Goal: Task Accomplishment & Management: Manage account settings

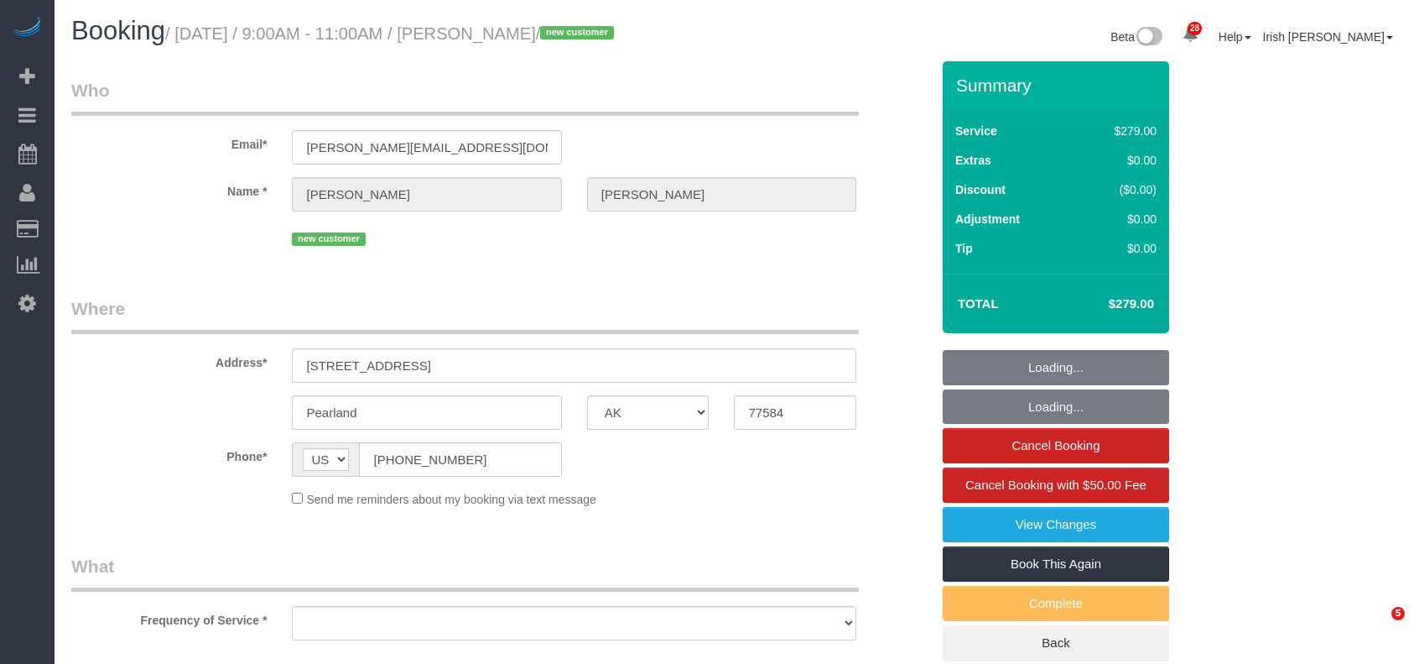
select select "[GEOGRAPHIC_DATA]"
select select "string:fspay-78a2ee28-c6a1-48a1-b0a4-0f9a8321fdb3"
select select "object:33865"
select select "3"
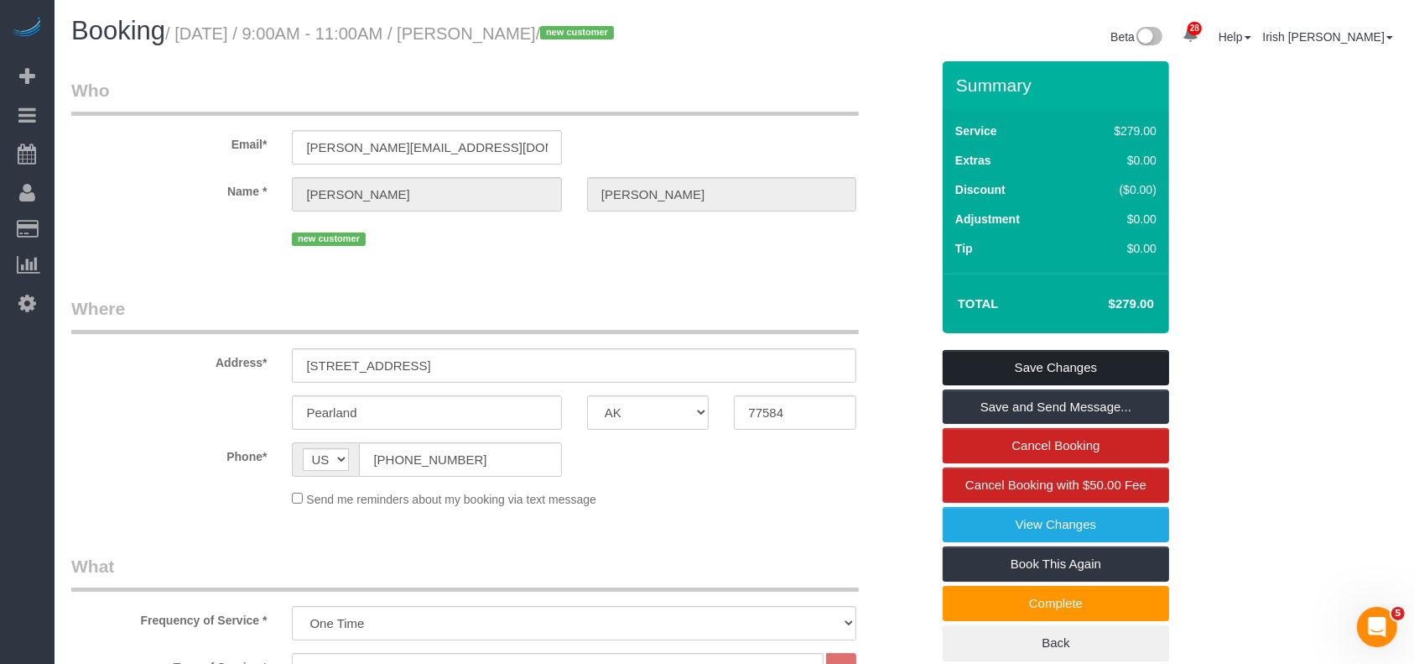
click at [1005, 367] on link "Save Changes" at bounding box center [1056, 367] width 227 height 35
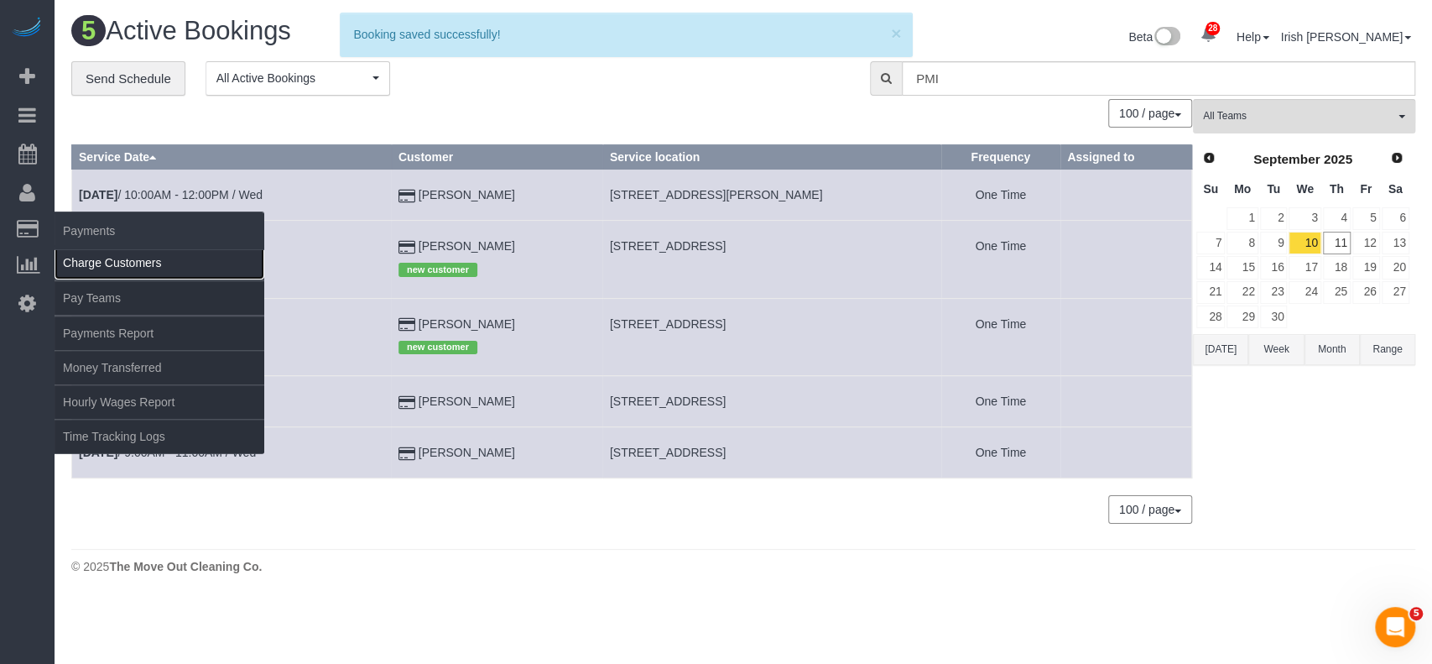
click at [114, 270] on link "Charge Customers" at bounding box center [160, 263] width 210 height 34
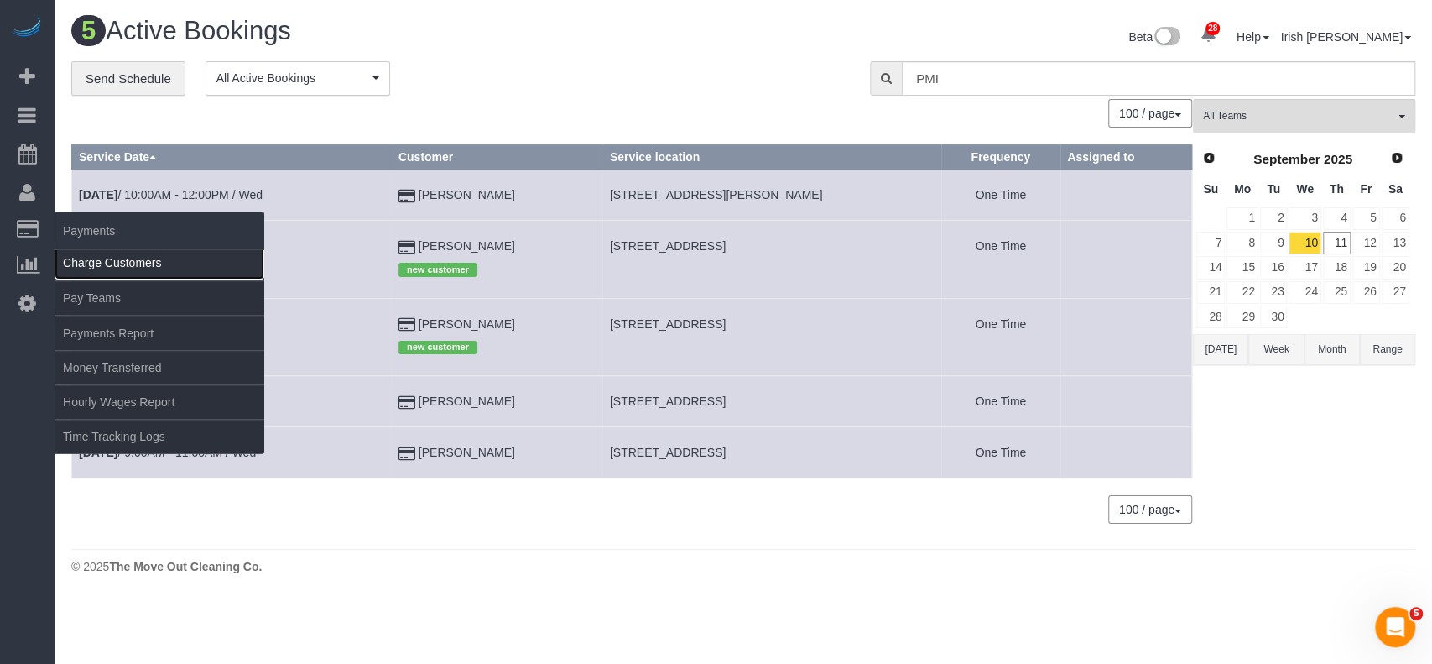
select select
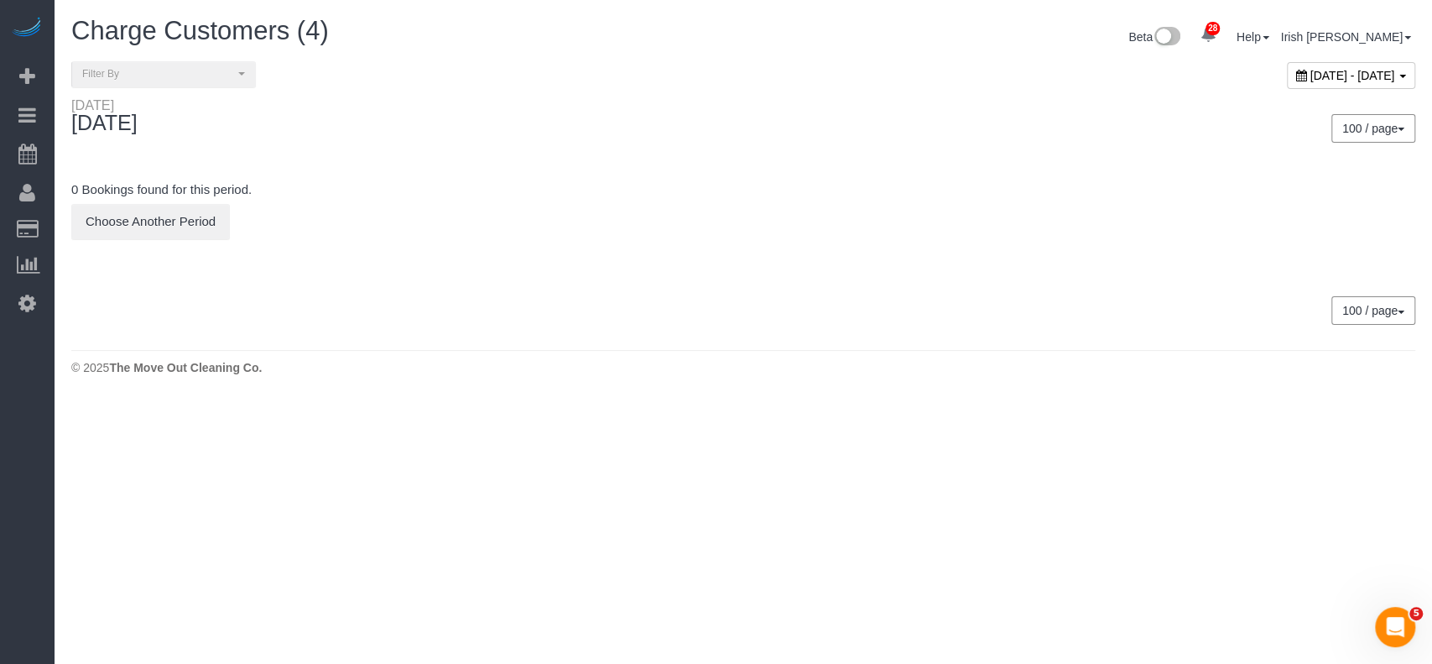
click at [1310, 74] on span "[DATE] - [DATE]" at bounding box center [1352, 75] width 85 height 13
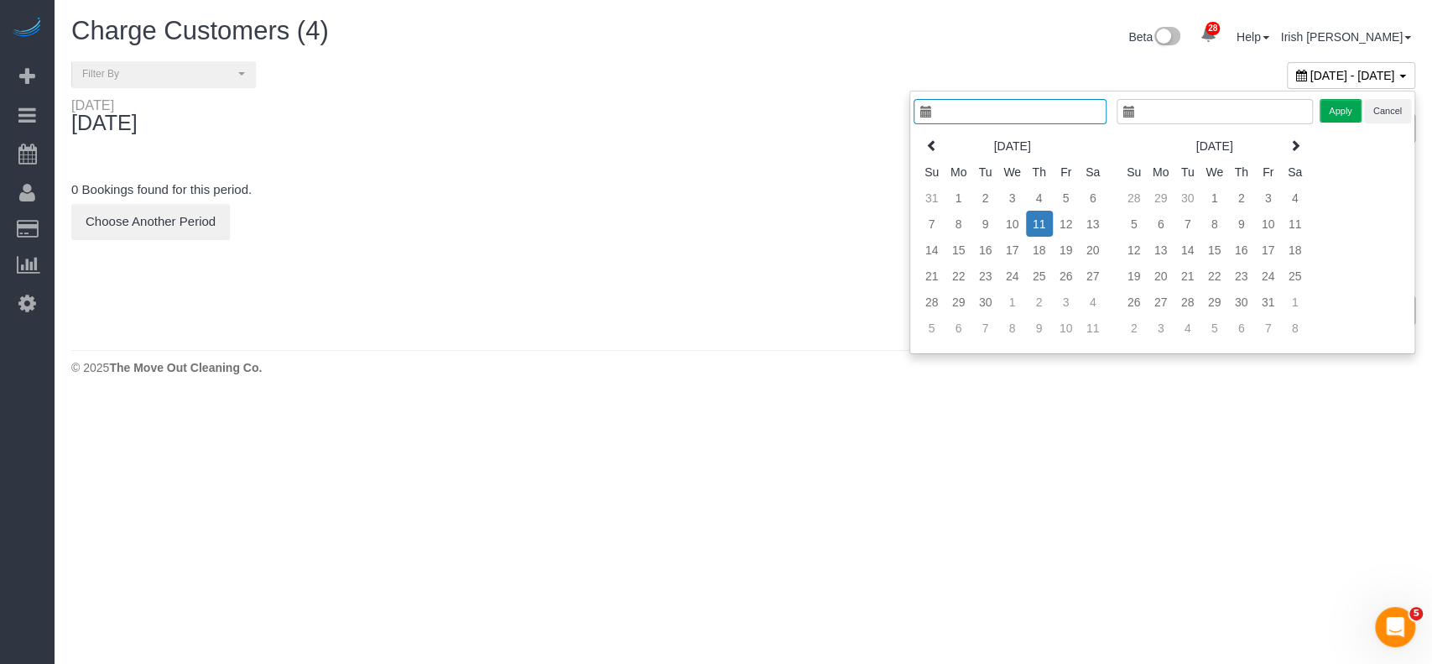
type input "**********"
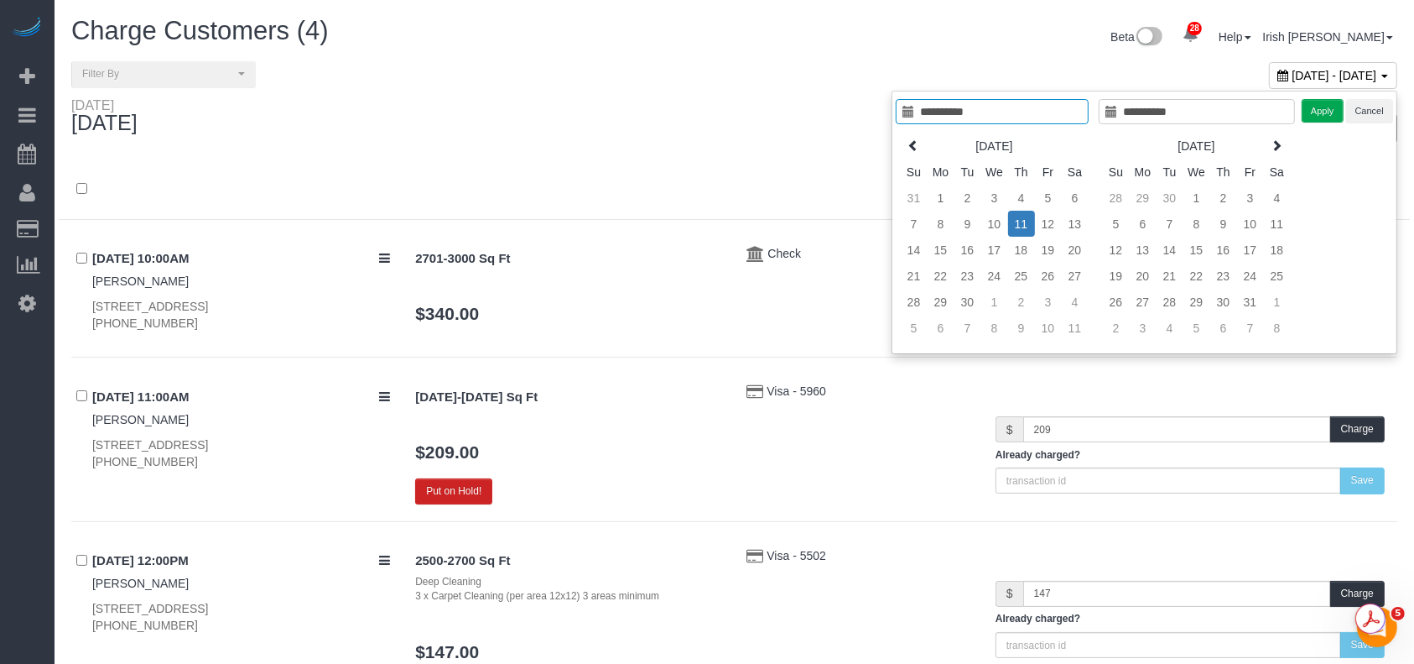
type input "**********"
click at [1018, 221] on td "11" at bounding box center [1021, 224] width 27 height 26
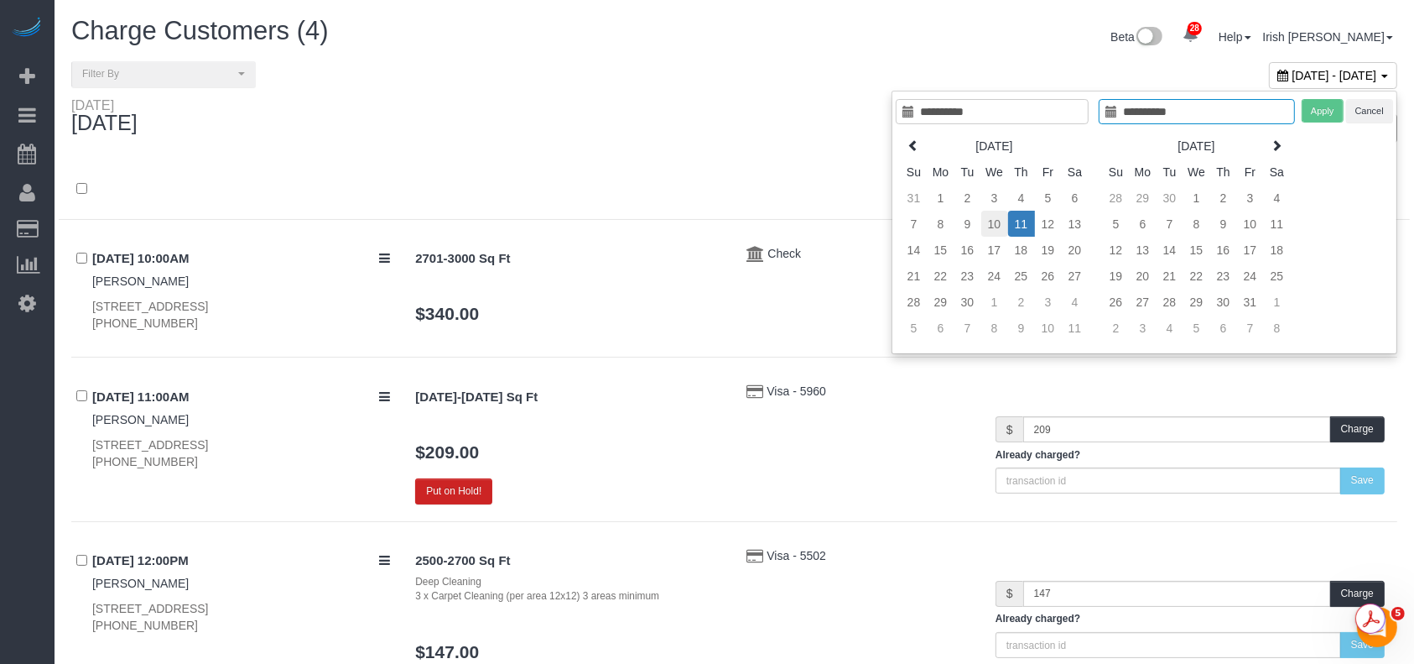
type input "**********"
click at [1000, 219] on td "10" at bounding box center [995, 224] width 27 height 26
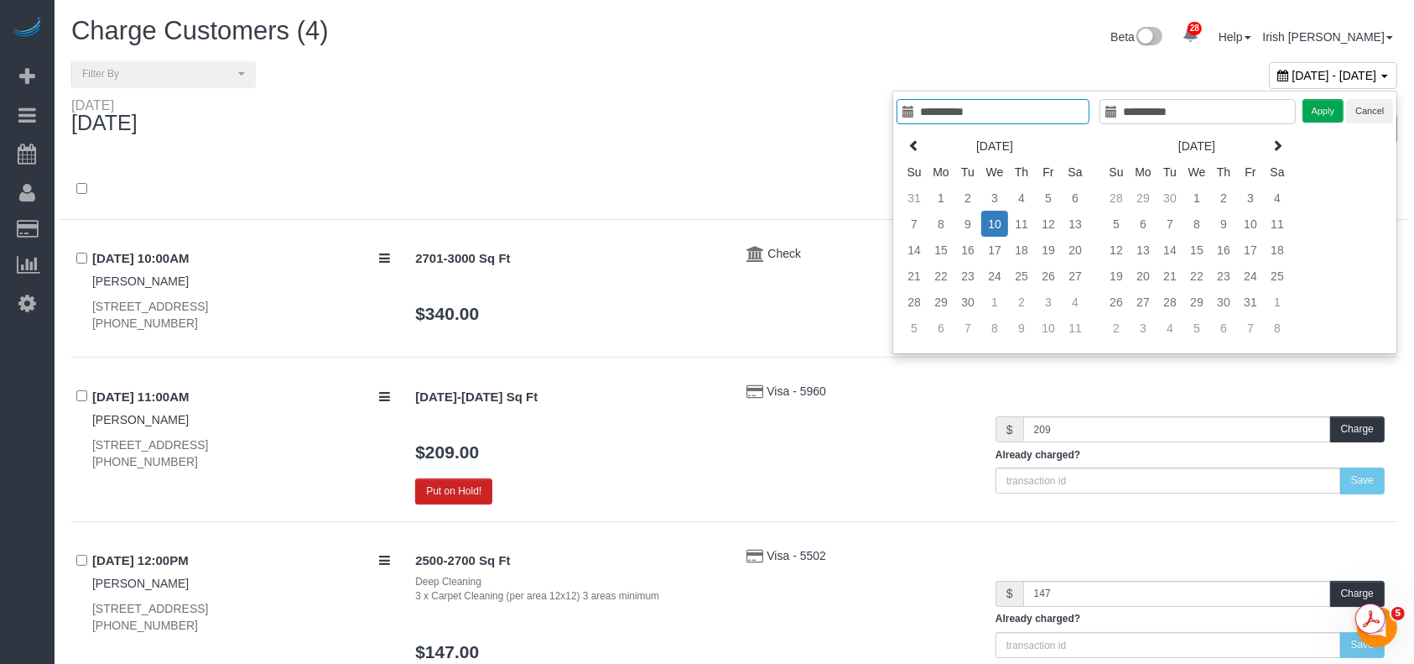
type input "**********"
click at [1316, 107] on button "Apply" at bounding box center [1324, 111] width 42 height 24
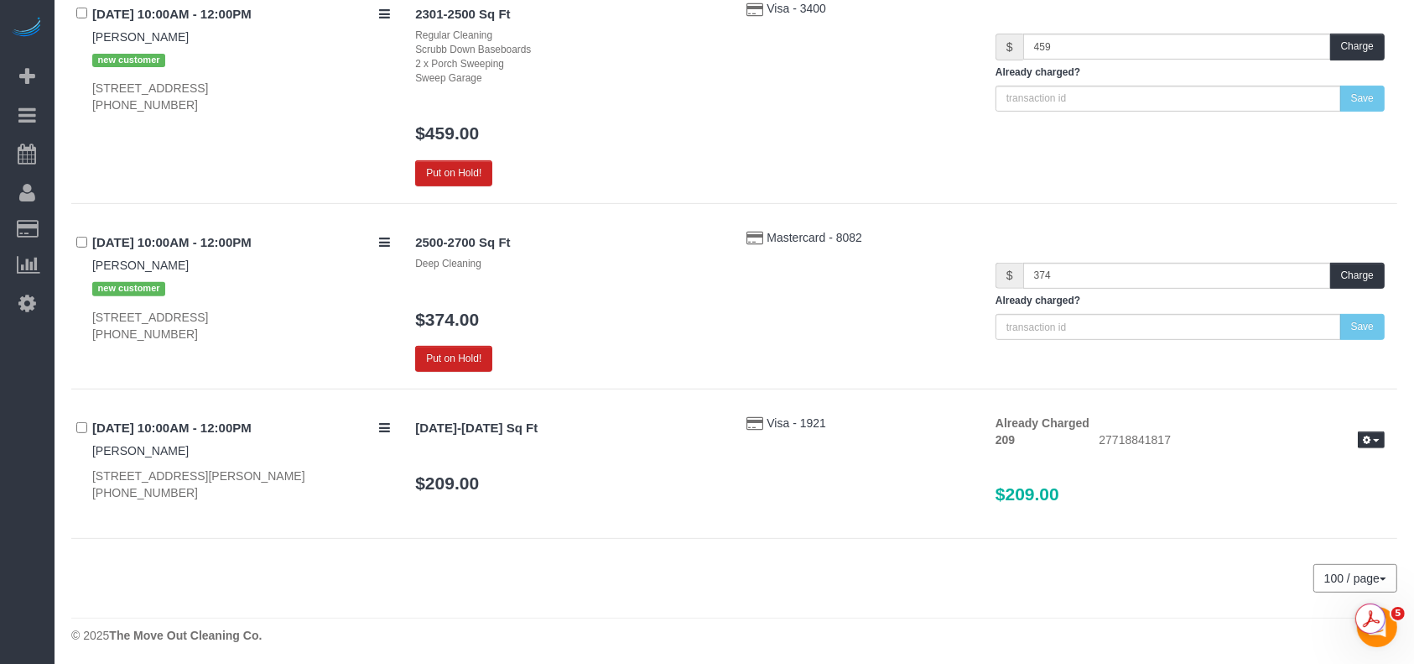
scroll to position [624, 0]
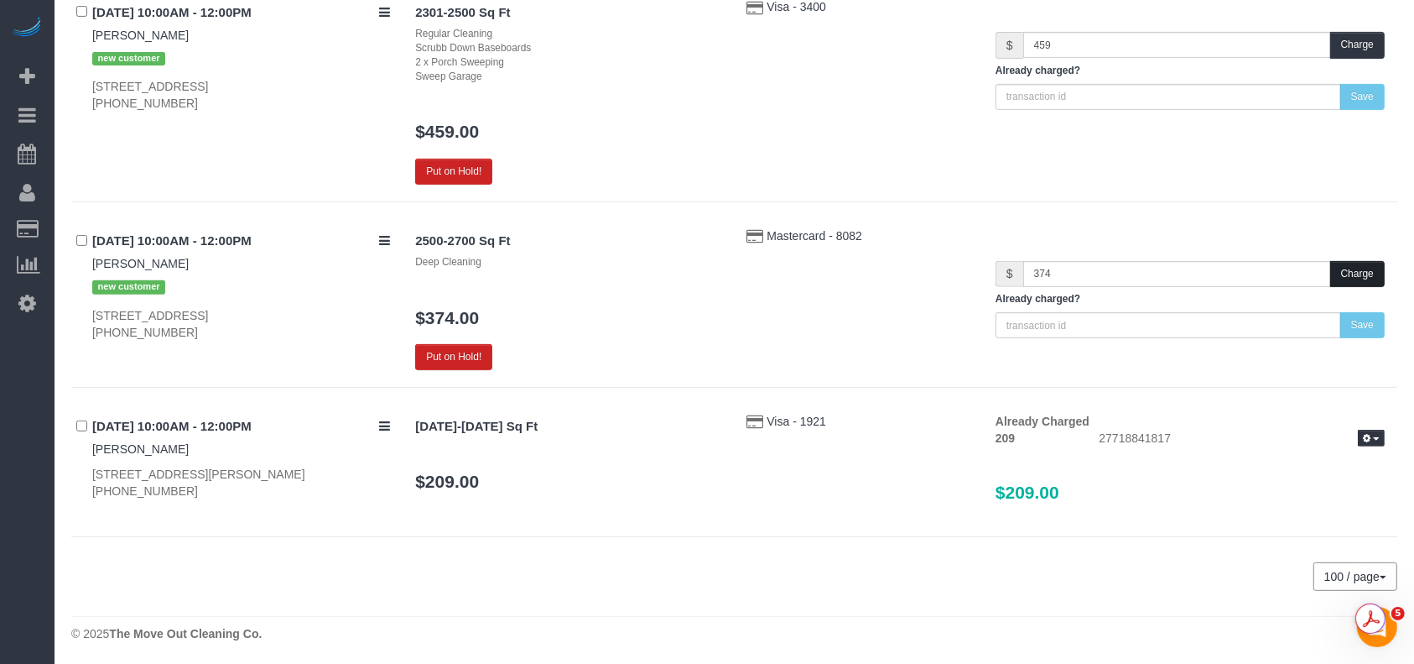
click at [1362, 278] on button "Charge" at bounding box center [1358, 274] width 55 height 26
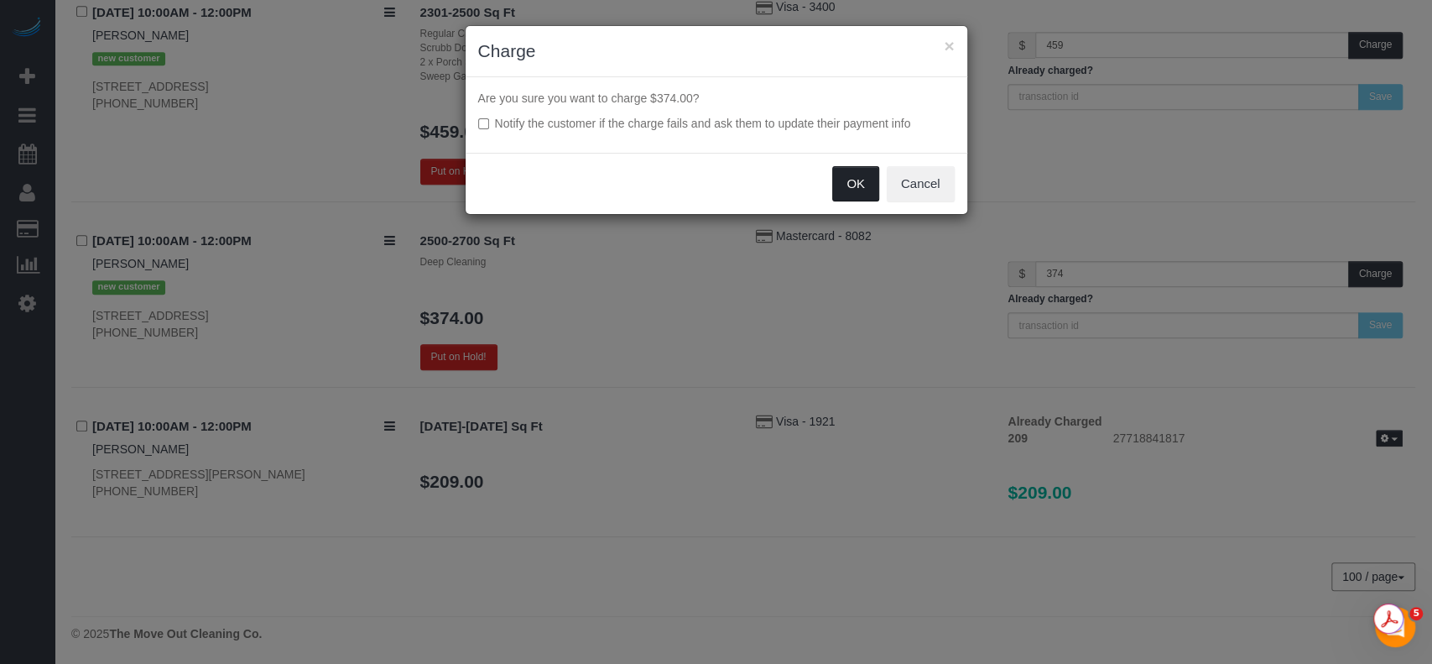
click at [839, 177] on button "OK" at bounding box center [855, 183] width 47 height 35
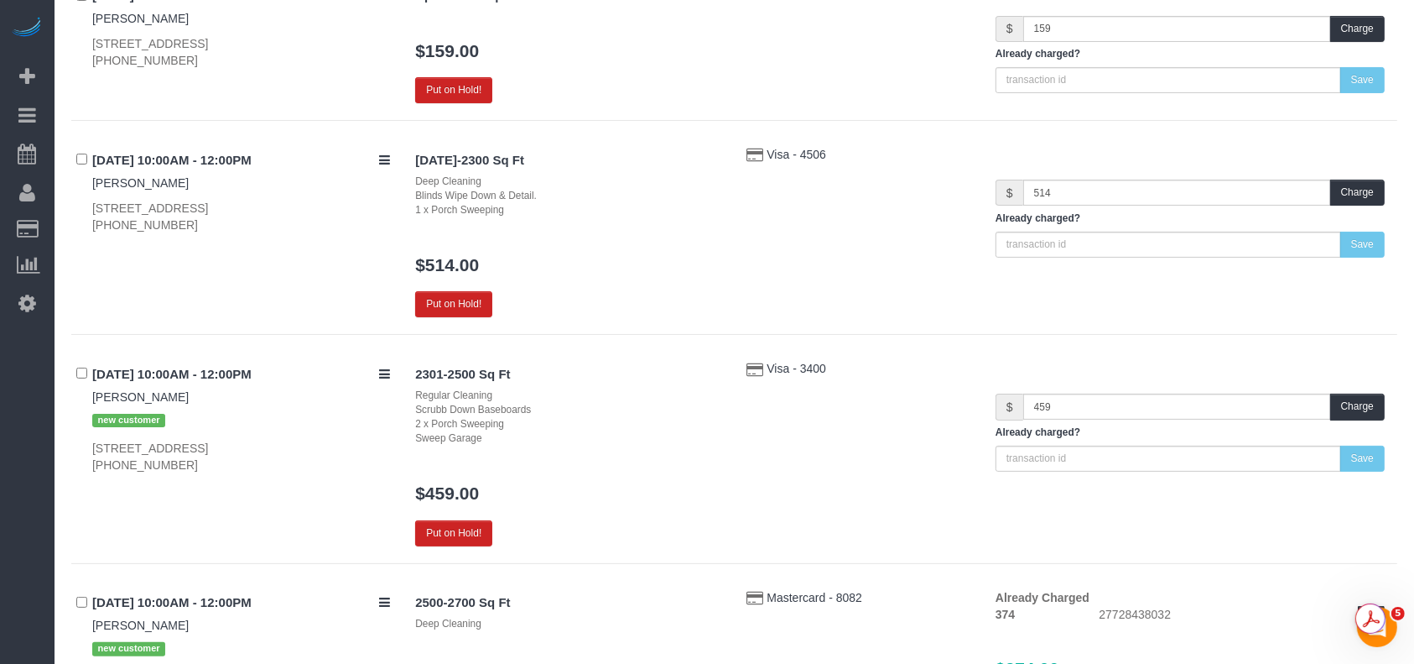
scroll to position [0, 0]
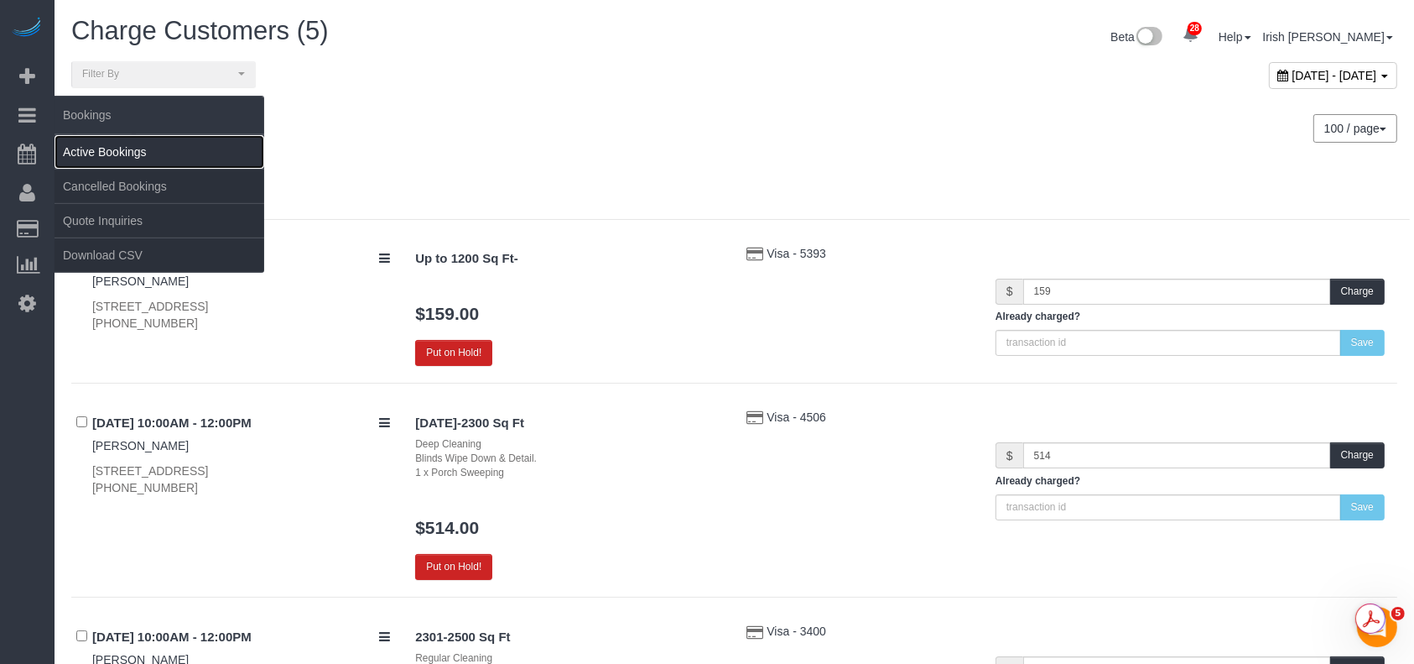
click at [164, 153] on link "Active Bookings" at bounding box center [160, 152] width 210 height 34
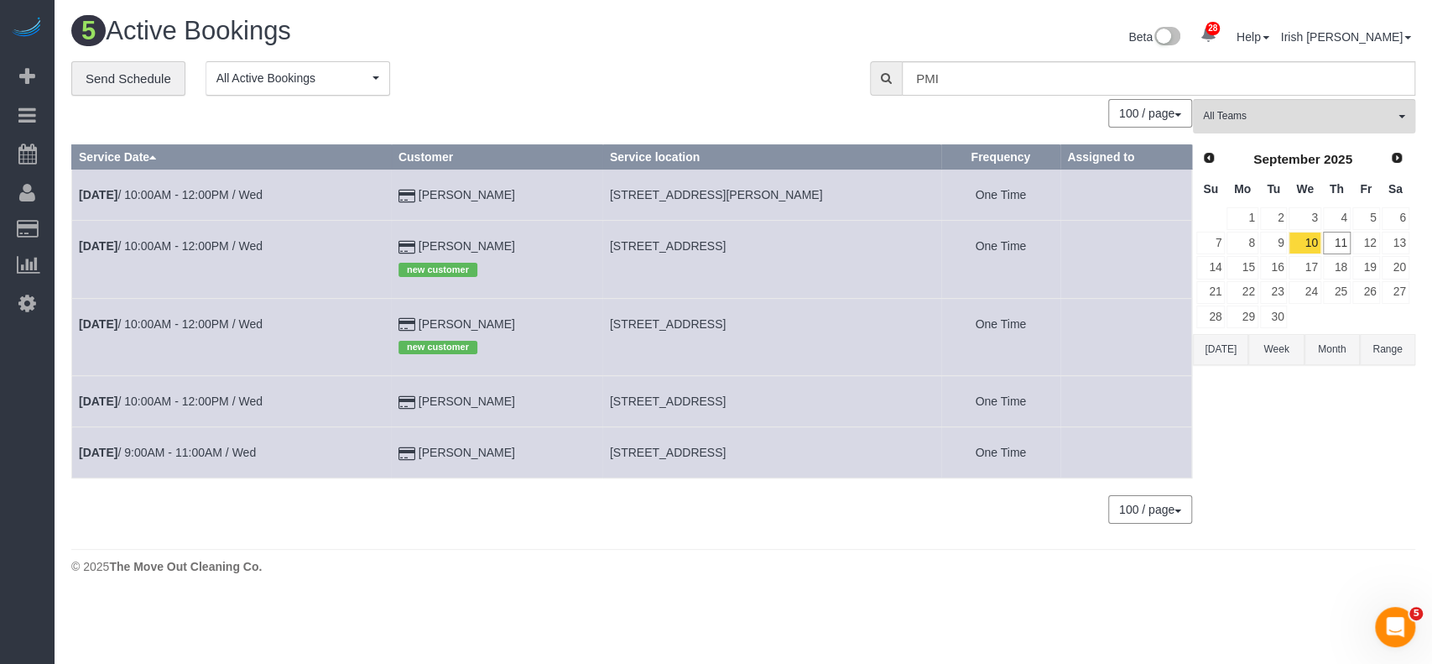
drag, startPoint x: 525, startPoint y: 326, endPoint x: 367, endPoint y: 299, distance: 160.0
click at [367, 299] on tr "[DATE] 10:00AM - 12:00PM / Wed [PERSON_NAME] new customer [STREET_ADDRESS] One …" at bounding box center [632, 336] width 1120 height 77
copy tr "[PERSON_NAME]"
click at [205, 329] on link "[DATE] 10:00AM - 12:00PM / Wed" at bounding box center [171, 323] width 184 height 13
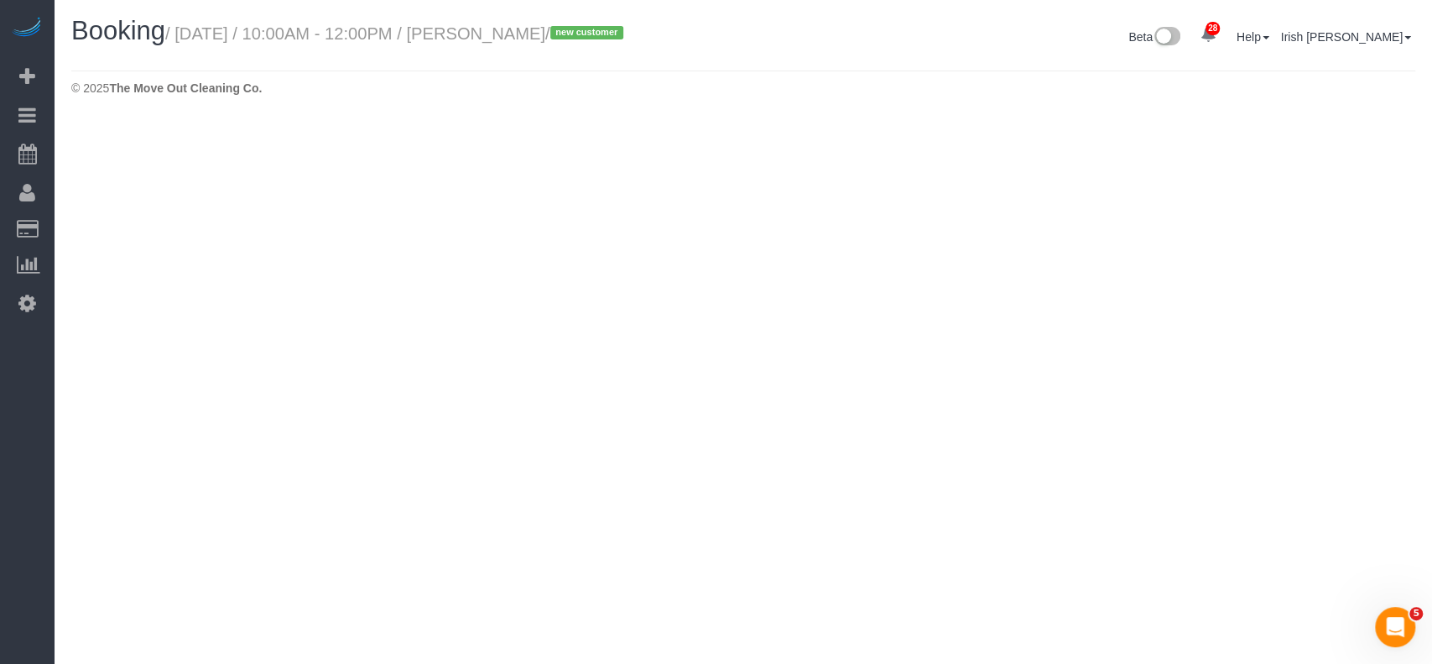
select select "[GEOGRAPHIC_DATA]"
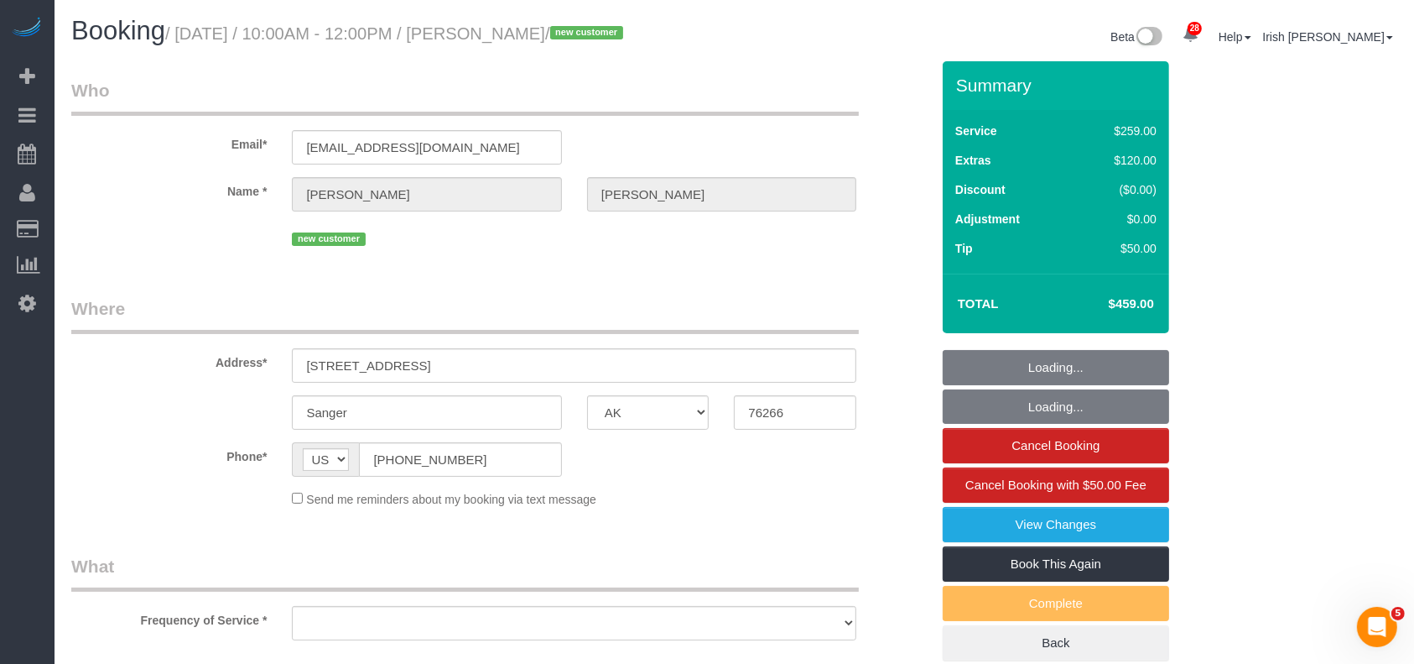
select select "string:fspay-0e58aef2-d22f-4dbc-a089-fe004a7012d4"
select select "3"
select select "spot240"
select select "object:35229"
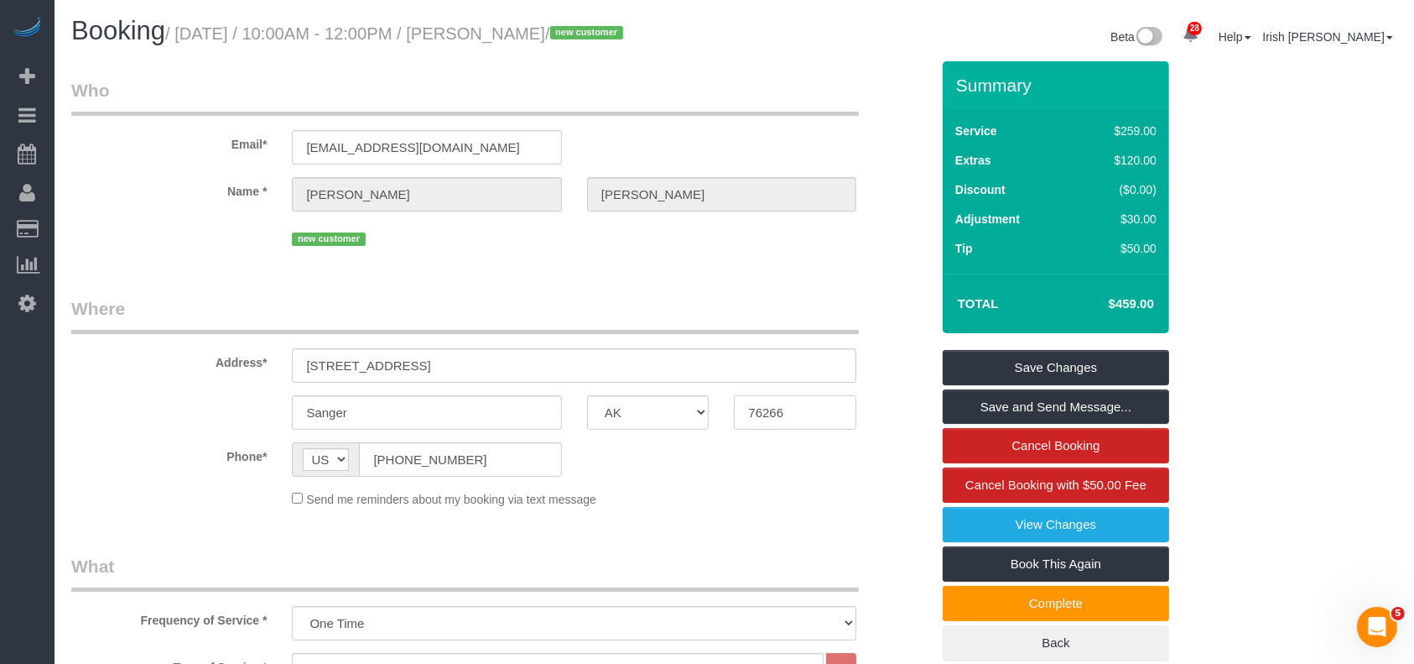
drag, startPoint x: 95, startPoint y: 424, endPoint x: 103, endPoint y: 421, distance: 8.8
click at [96, 425] on div "Sanger AK AL AR AZ CA CO CT DC DE [GEOGRAPHIC_DATA] [GEOGRAPHIC_DATA] HI IA ID …" at bounding box center [501, 412] width 884 height 34
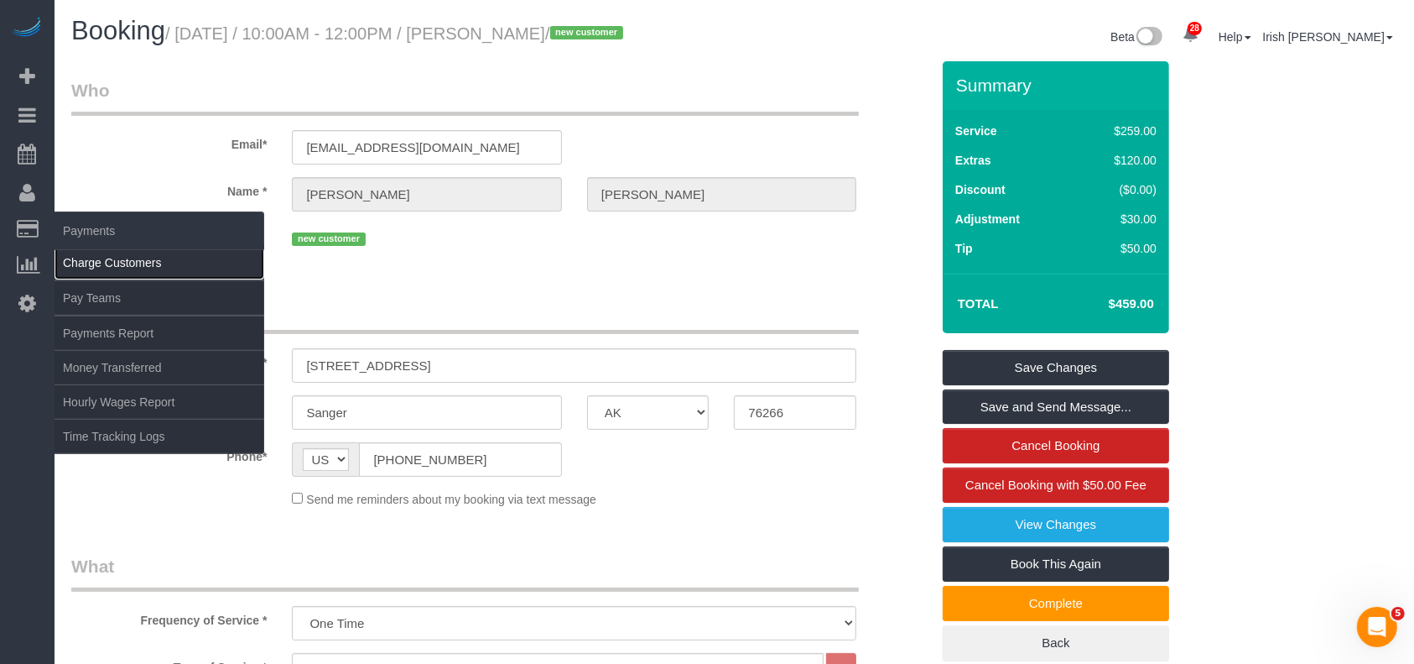
click at [104, 265] on link "Charge Customers" at bounding box center [160, 263] width 210 height 34
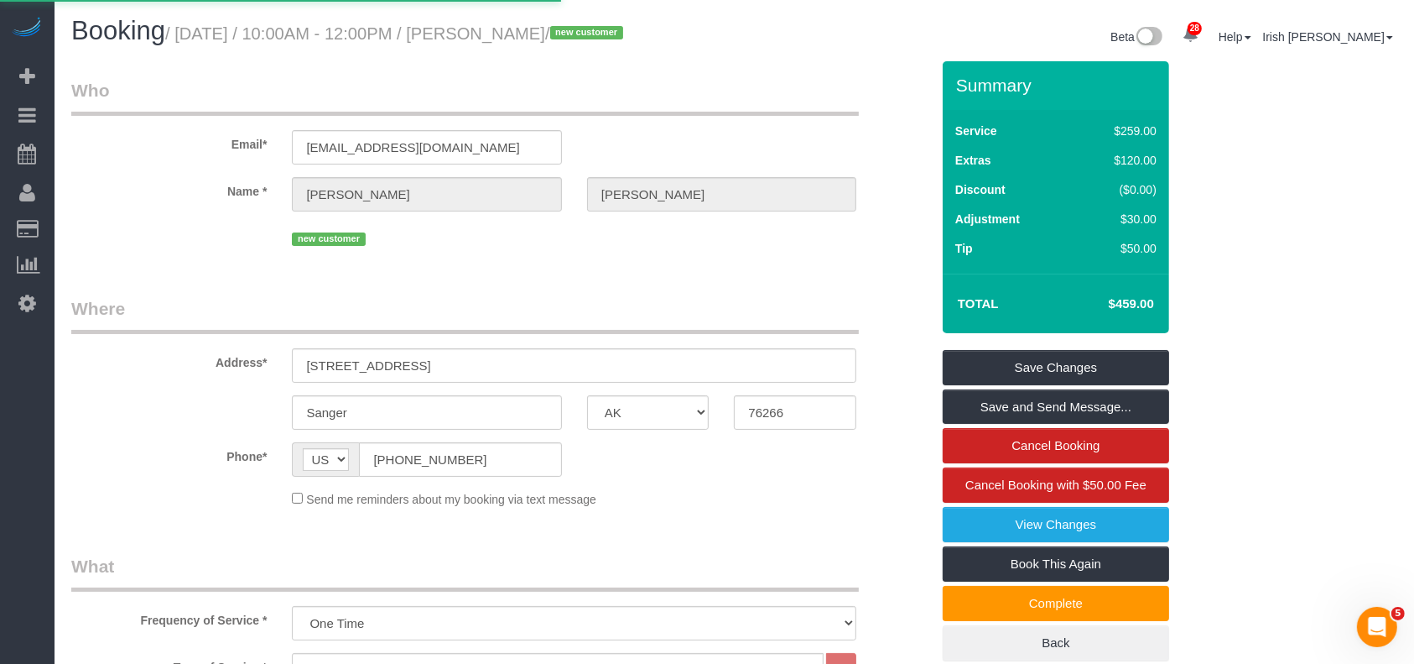
select select
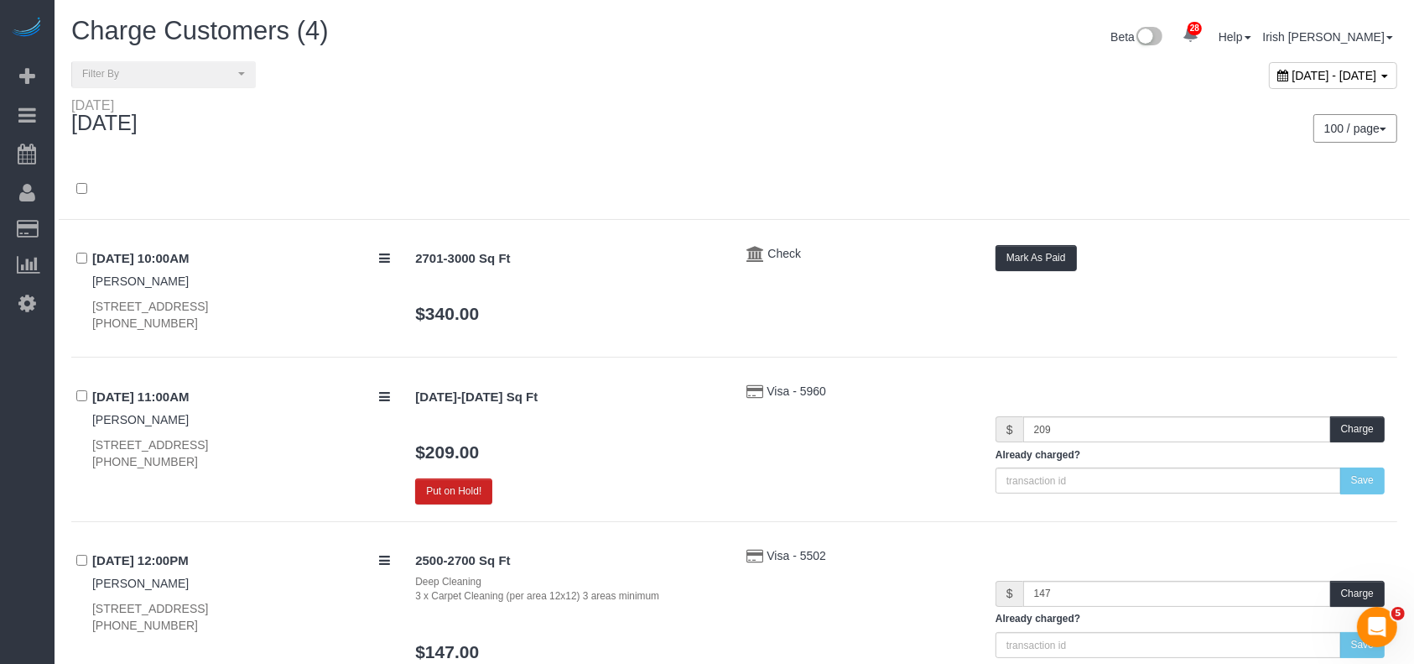
click at [1293, 74] on span "[DATE] - [DATE]" at bounding box center [1335, 75] width 85 height 13
type input "**********"
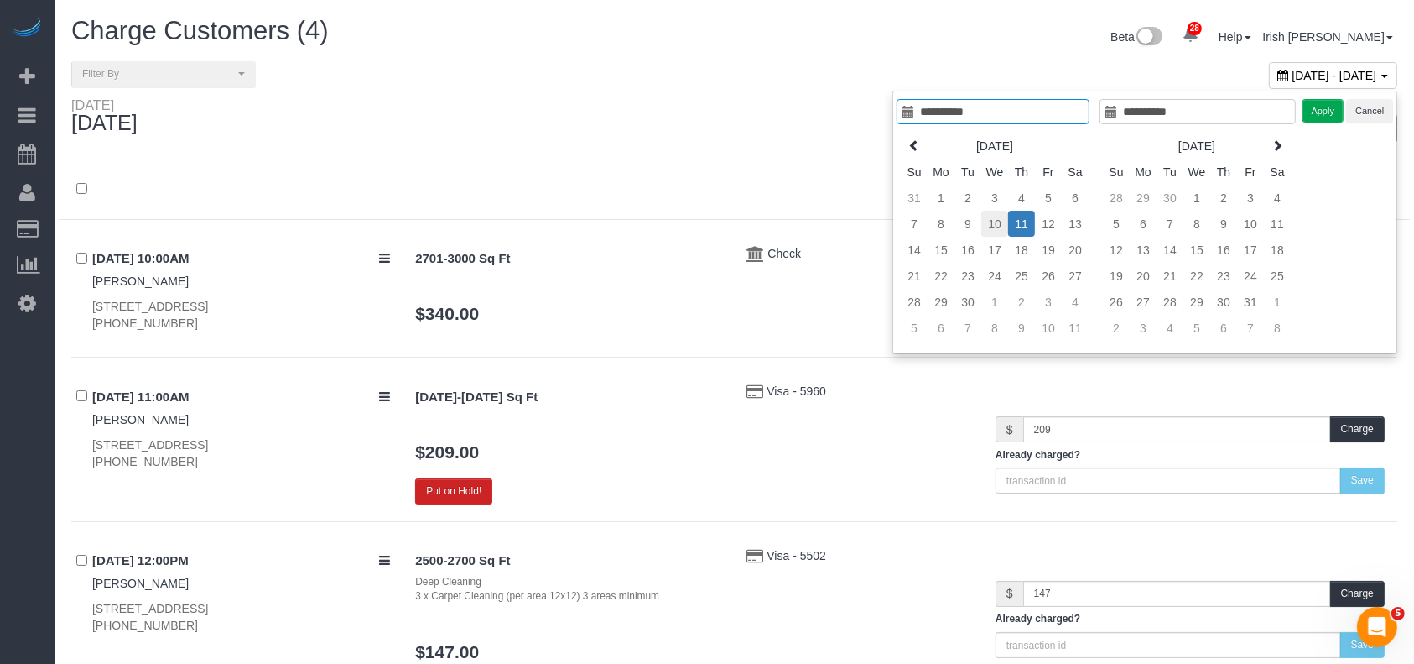
type input "**********"
click at [995, 216] on td "10" at bounding box center [995, 224] width 27 height 26
type input "**********"
click at [1315, 112] on button "Apply" at bounding box center [1324, 111] width 42 height 24
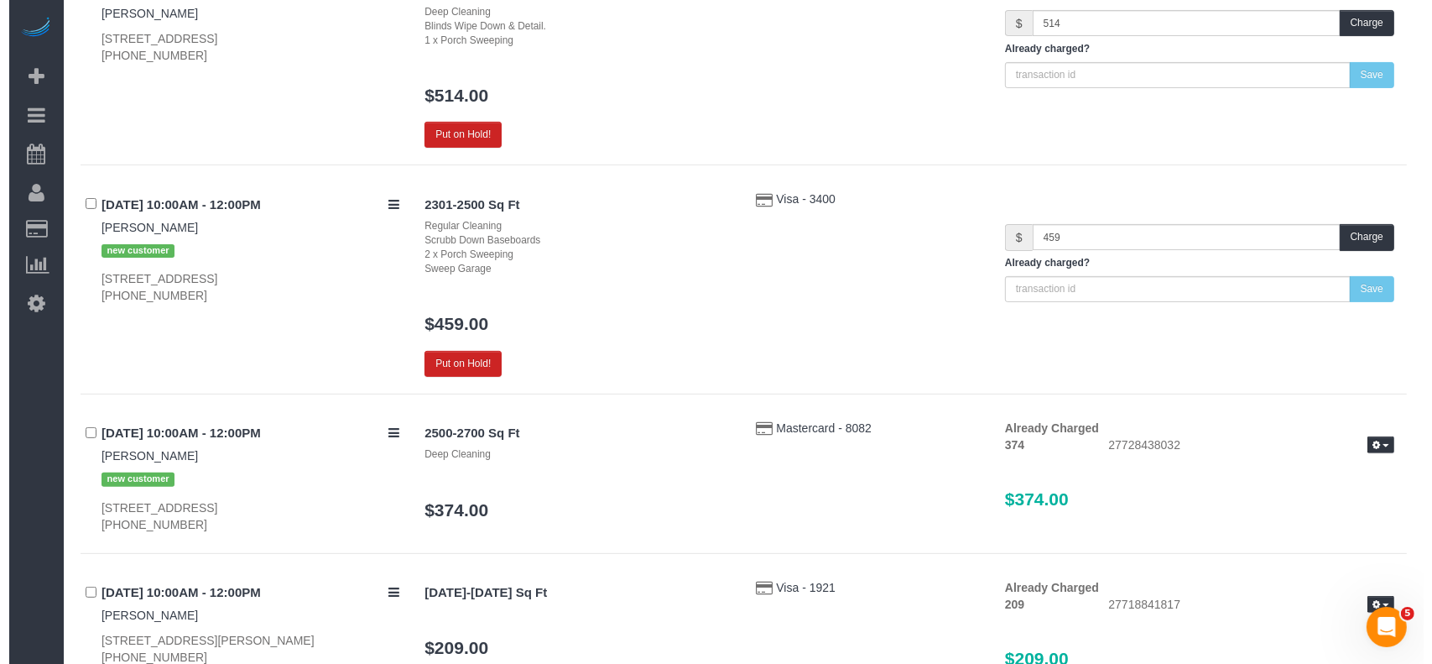
scroll to position [447, 0]
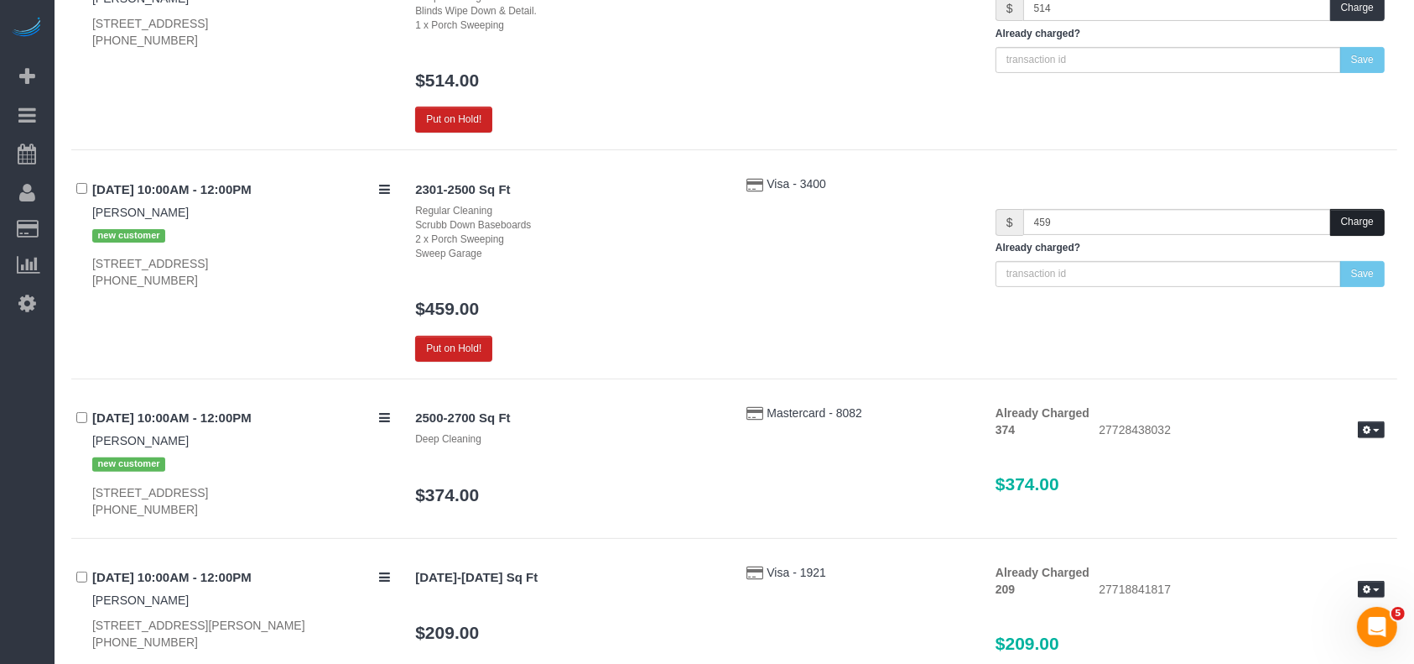
click at [1369, 211] on button "Charge" at bounding box center [1358, 222] width 55 height 26
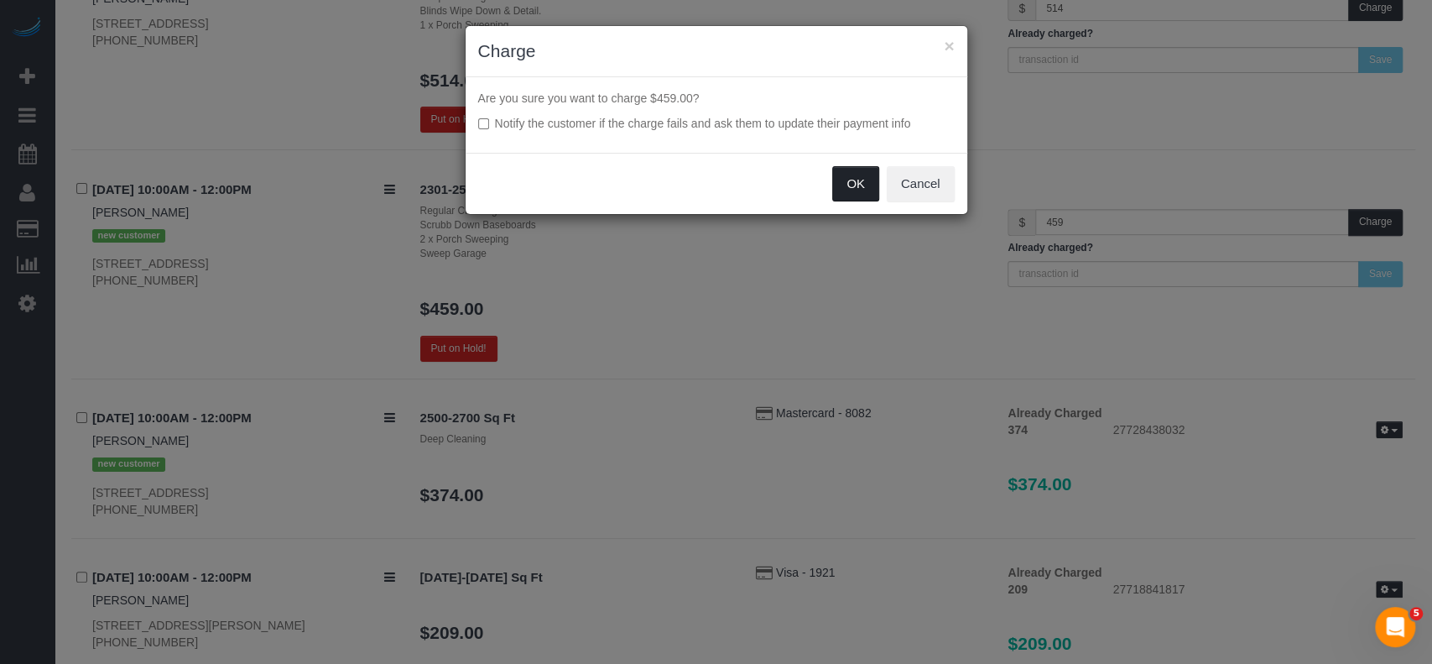
click at [846, 185] on button "OK" at bounding box center [855, 183] width 47 height 35
